Goal: Find contact information: Find contact information

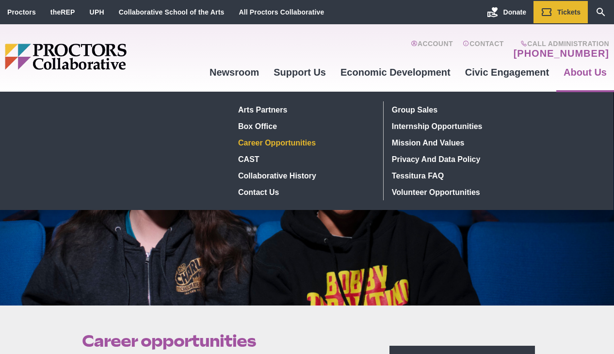
click at [574, 74] on link "About Us" at bounding box center [585, 72] width 58 height 26
click at [273, 193] on link "Contact Us" at bounding box center [305, 192] width 141 height 16
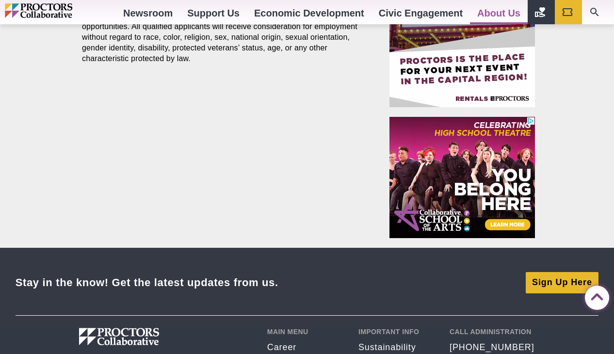
scroll to position [711, 0]
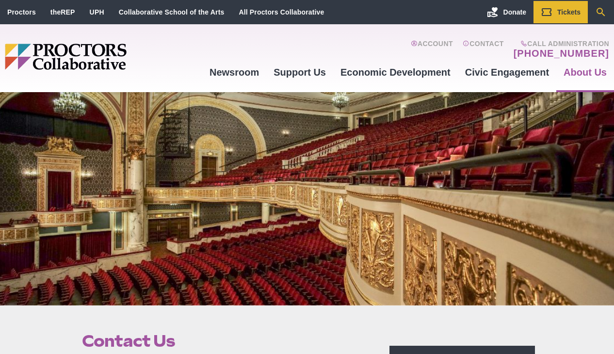
click at [600, 9] on icon "Search" at bounding box center [601, 12] width 12 height 12
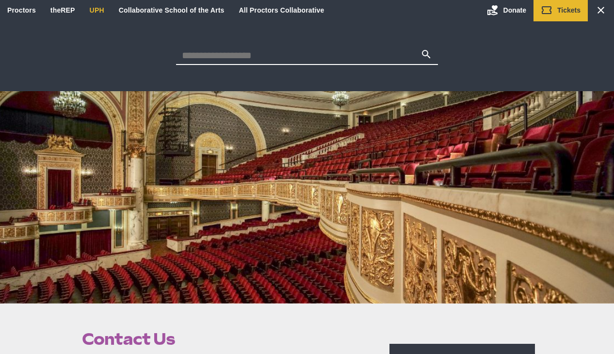
click at [96, 7] on link "UPH" at bounding box center [97, 10] width 15 height 8
